Goal: Complete application form

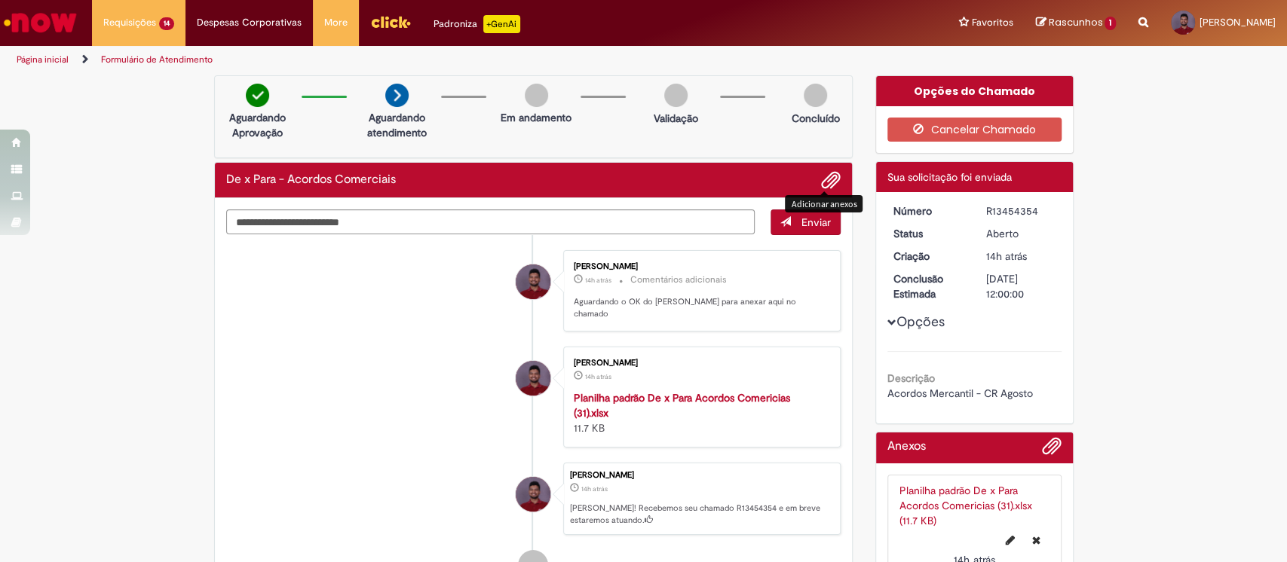
click at [822, 184] on span "Adicionar anexos" at bounding box center [831, 181] width 18 height 18
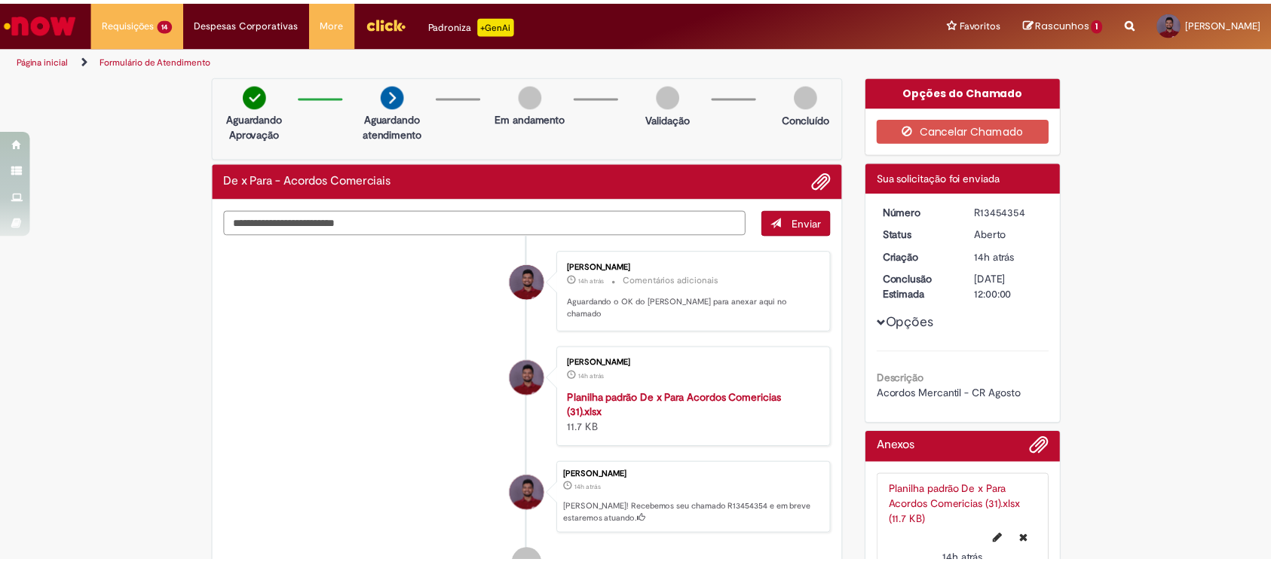
scroll to position [23, 0]
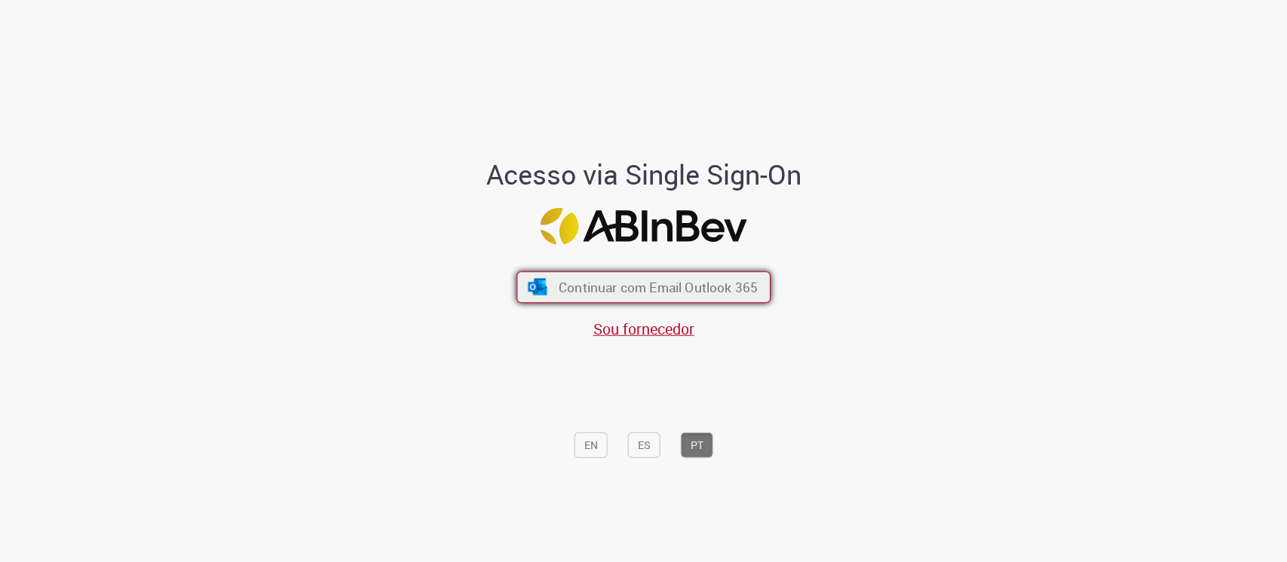
click at [586, 279] on span "Continuar com Email Outlook 365" at bounding box center [658, 286] width 199 height 17
